Goal: Navigation & Orientation: Find specific page/section

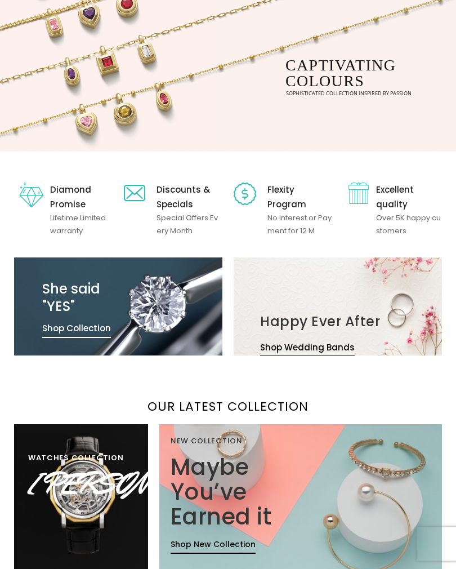
scroll to position [185, 0]
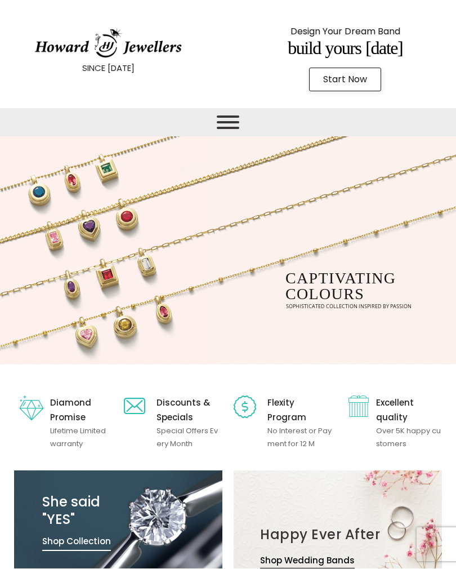
click at [230, 123] on span "Toggle Menu" at bounding box center [228, 122] width 23 height 14
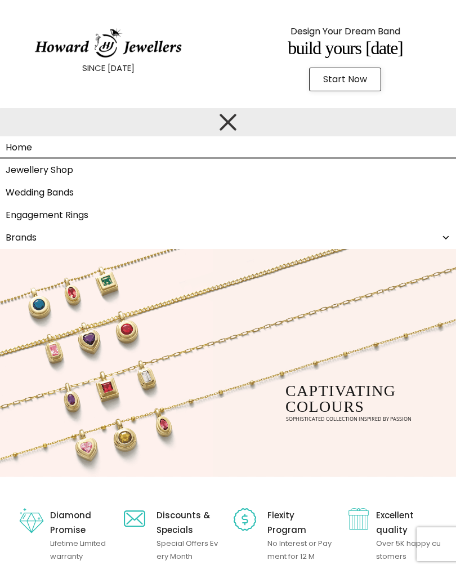
click at [78, 214] on link "Engagement Rings" at bounding box center [228, 215] width 456 height 23
click at [347, 77] on span "Start Now" at bounding box center [345, 79] width 44 height 9
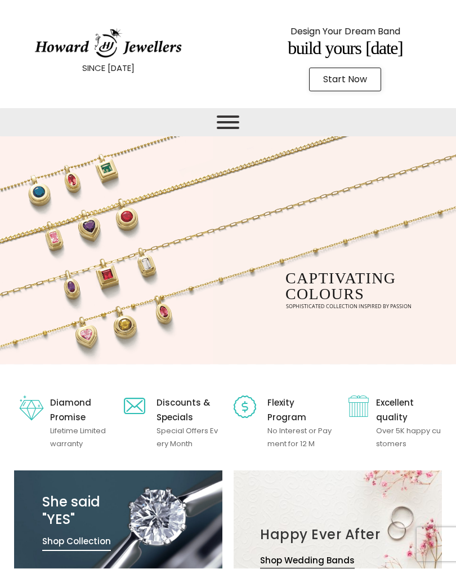
click at [231, 124] on span "Toggle Menu" at bounding box center [228, 122] width 23 height 14
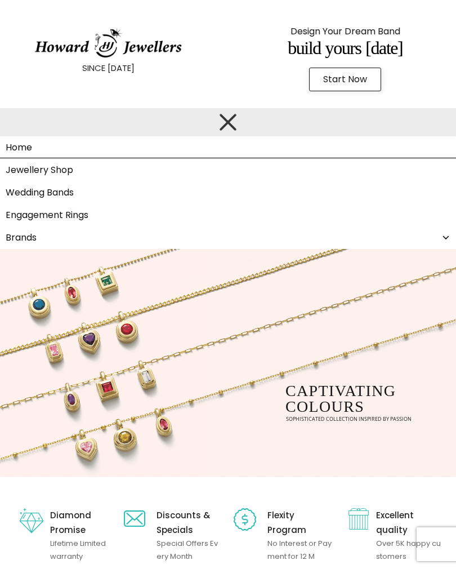
click at [47, 165] on link "Jewellery Shop" at bounding box center [228, 170] width 456 height 23
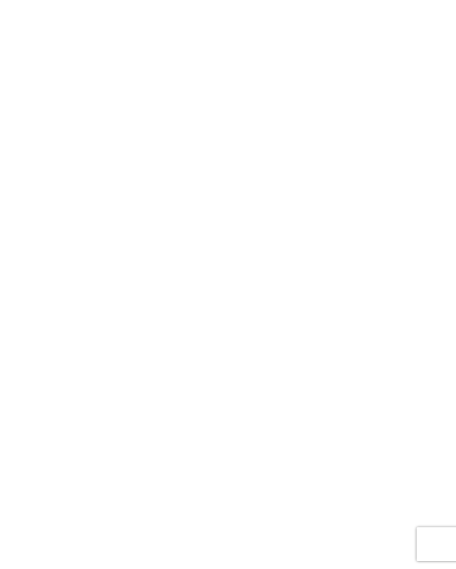
scroll to position [376, 0]
click at [434, 176] on div "<span data-mce-type="bookmark" style="display: inline-block; width: 0px; overfl…" at bounding box center [219, 528] width 439 height 1536
click at [446, 158] on div "<span data-mce-type="bookmark" style="display: inline-block; width: 0px; overfl…" at bounding box center [227, 528] width 439 height 1536
